Goal: Information Seeking & Learning: Learn about a topic

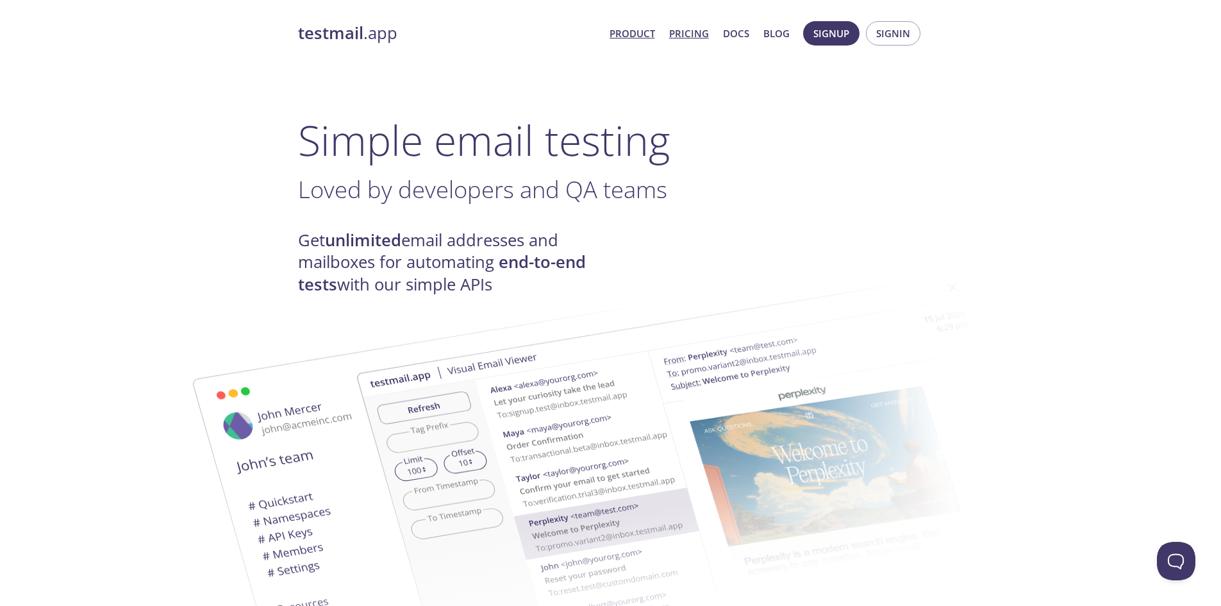
click at [683, 35] on link "Pricing" at bounding box center [689, 33] width 40 height 17
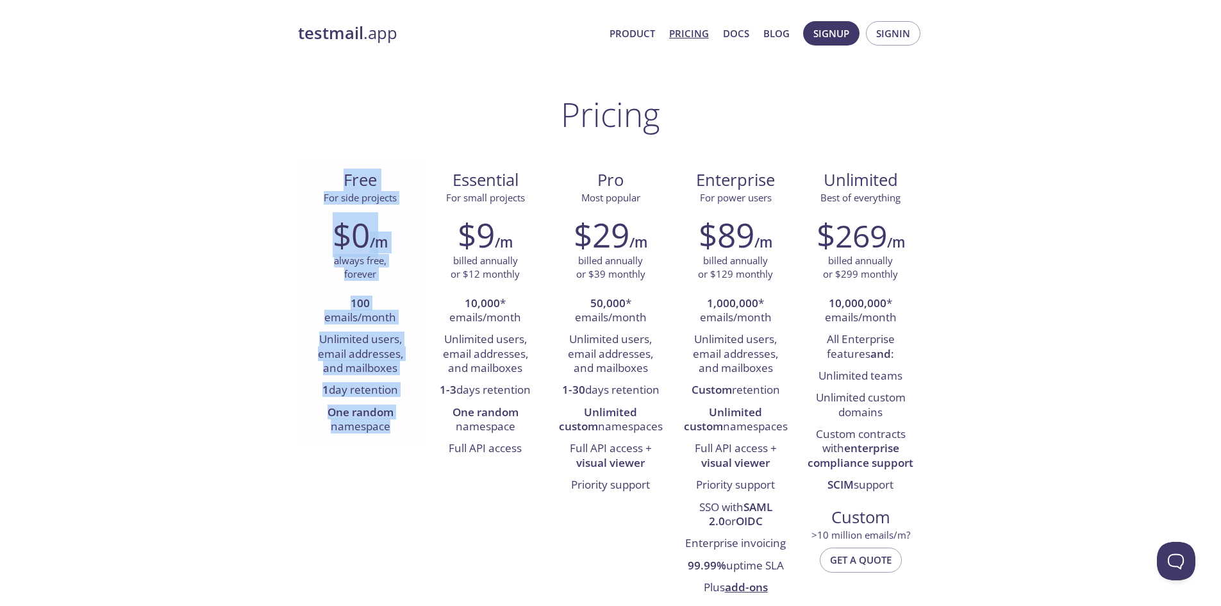
drag, startPoint x: 317, startPoint y: 182, endPoint x: 393, endPoint y: 428, distance: 257.6
click at [393, 428] on div "Free For side projects $0 /m always free, forever 100 emails/month Unlimited us…" at bounding box center [360, 302] width 125 height 286
click at [393, 428] on li "One random namespace" at bounding box center [361, 420] width 106 height 37
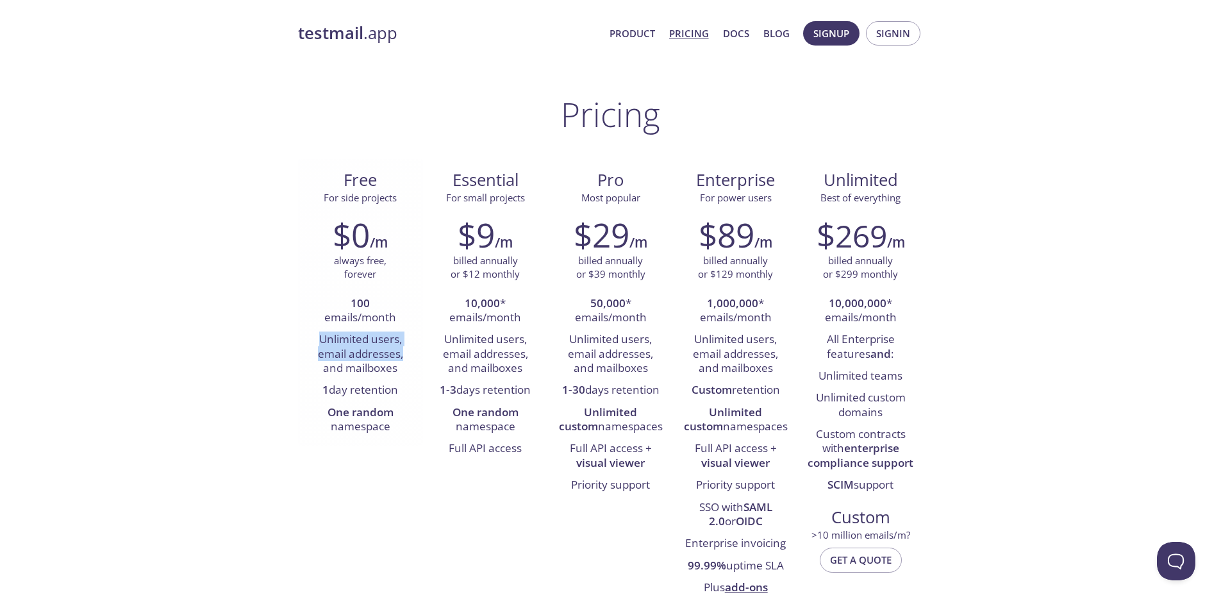
drag, startPoint x: 333, startPoint y: 340, endPoint x: 402, endPoint y: 356, distance: 71.7
click at [402, 356] on li "Unlimited users, email addresses, and mailboxes" at bounding box center [361, 354] width 106 height 51
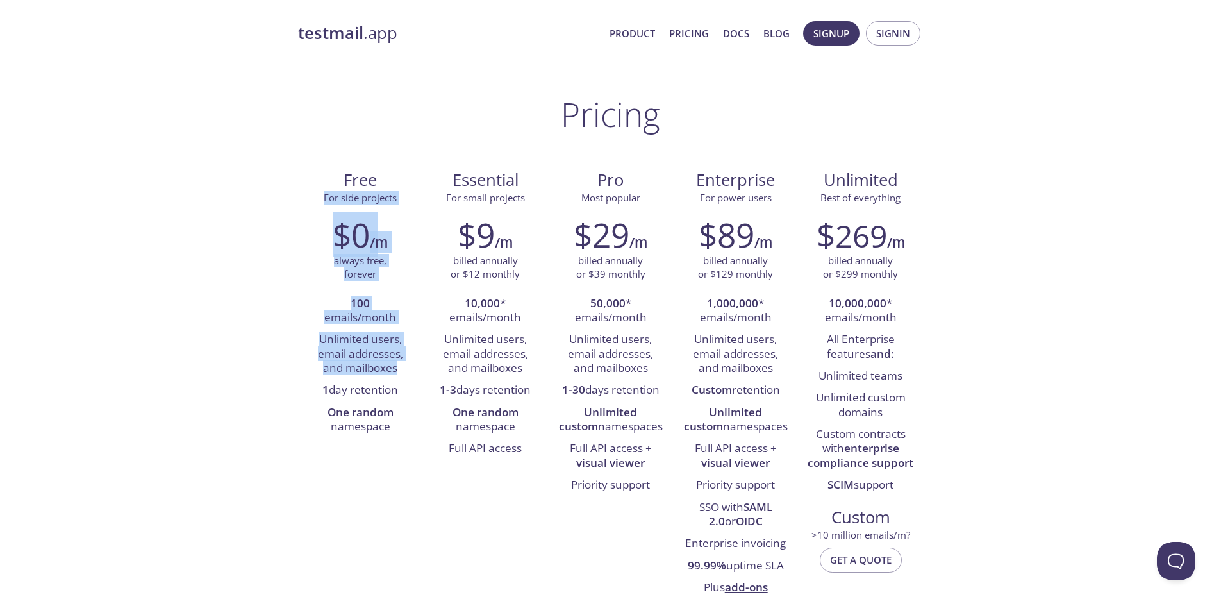
drag, startPoint x: 398, startPoint y: 367, endPoint x: 285, endPoint y: 195, distance: 205.3
drag, startPoint x: 347, startPoint y: 194, endPoint x: 407, endPoint y: 427, distance: 241.5
click at [405, 414] on div "Free For side projects $0 /m always free, forever 100 emails/month Unlimited us…" at bounding box center [360, 302] width 125 height 286
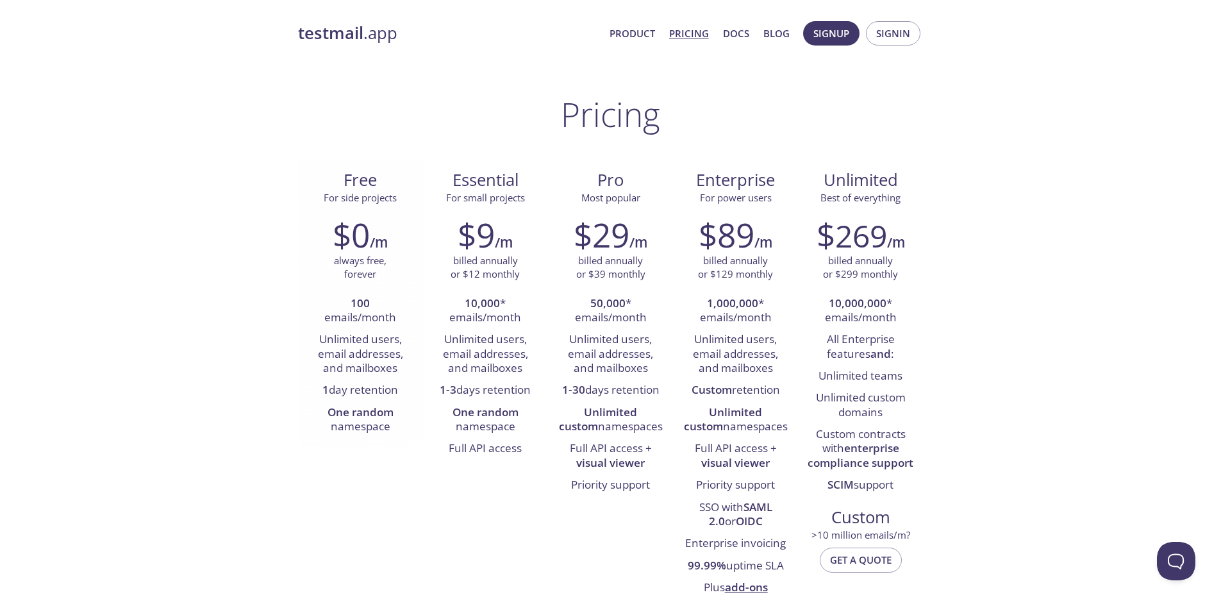
click at [407, 427] on li "One random namespace" at bounding box center [361, 420] width 106 height 37
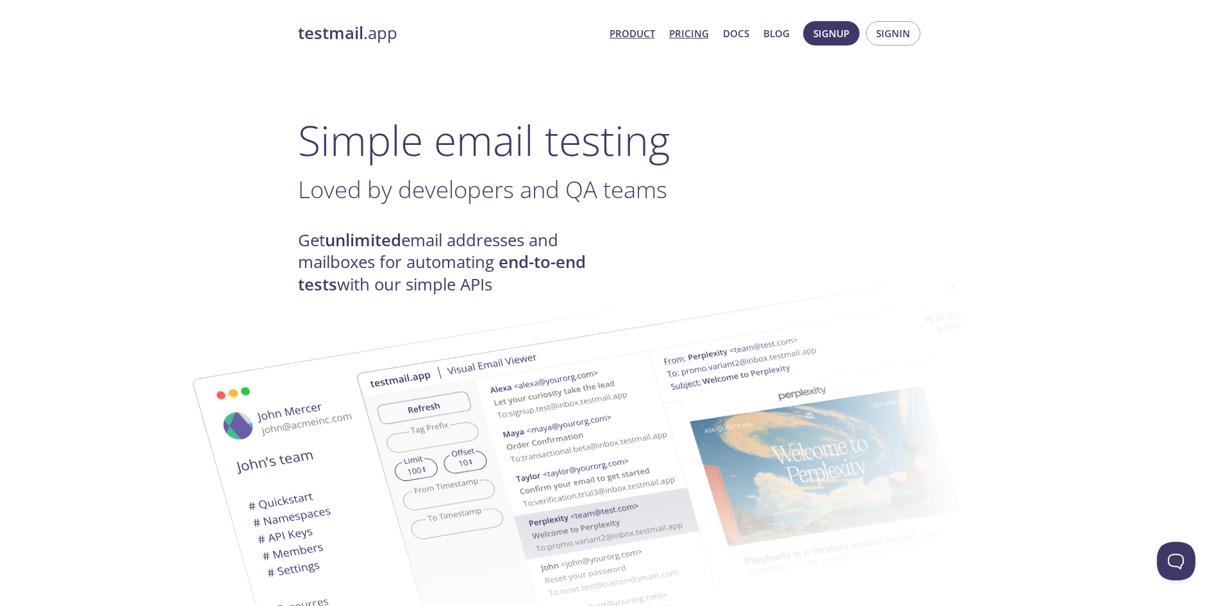
click at [697, 31] on link "Pricing" at bounding box center [689, 33] width 40 height 17
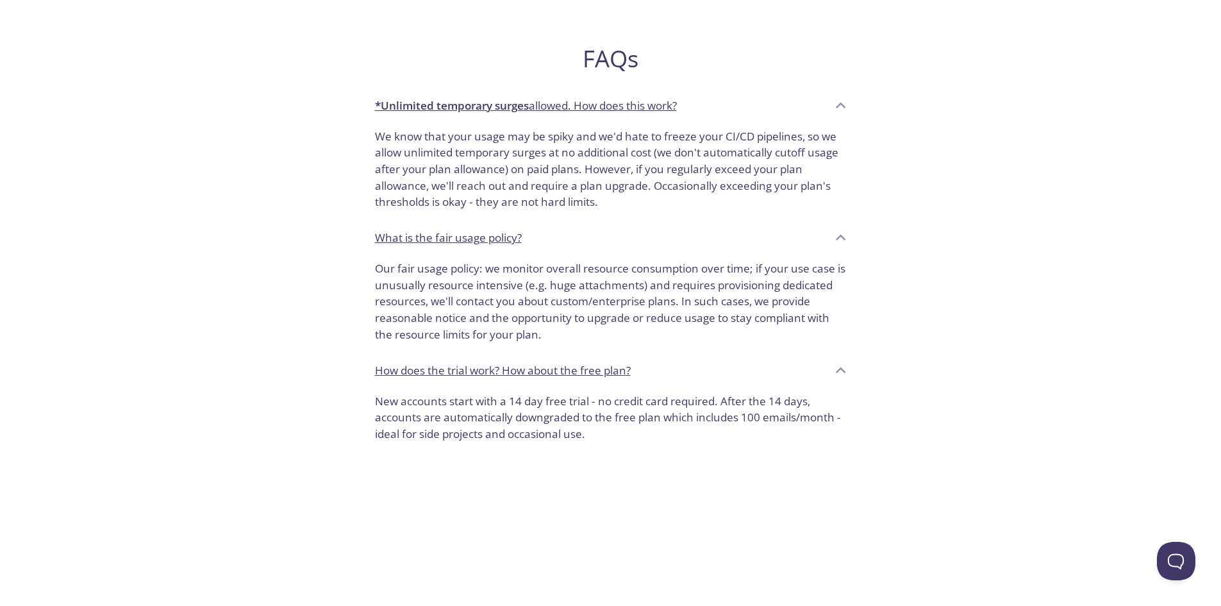
scroll to position [730, 0]
